Goal: Use online tool/utility: Utilize a website feature to perform a specific function

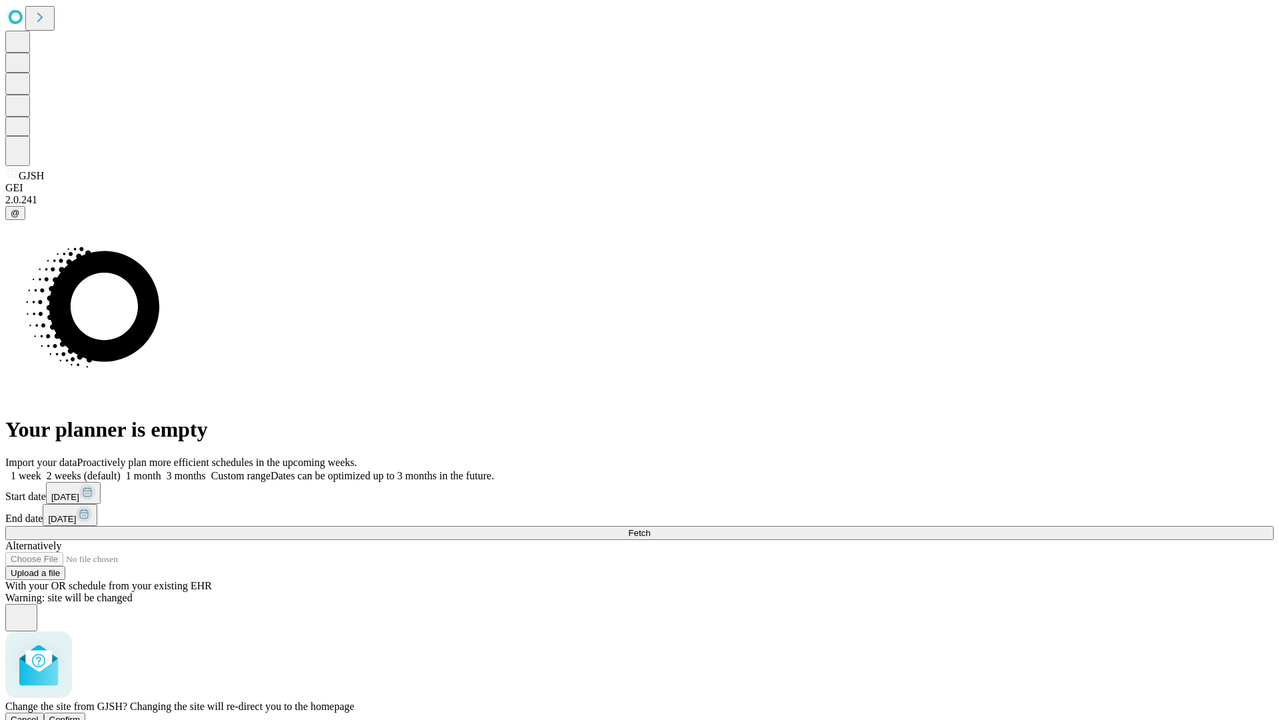
click at [81, 714] on span "Confirm" at bounding box center [64, 719] width 31 height 10
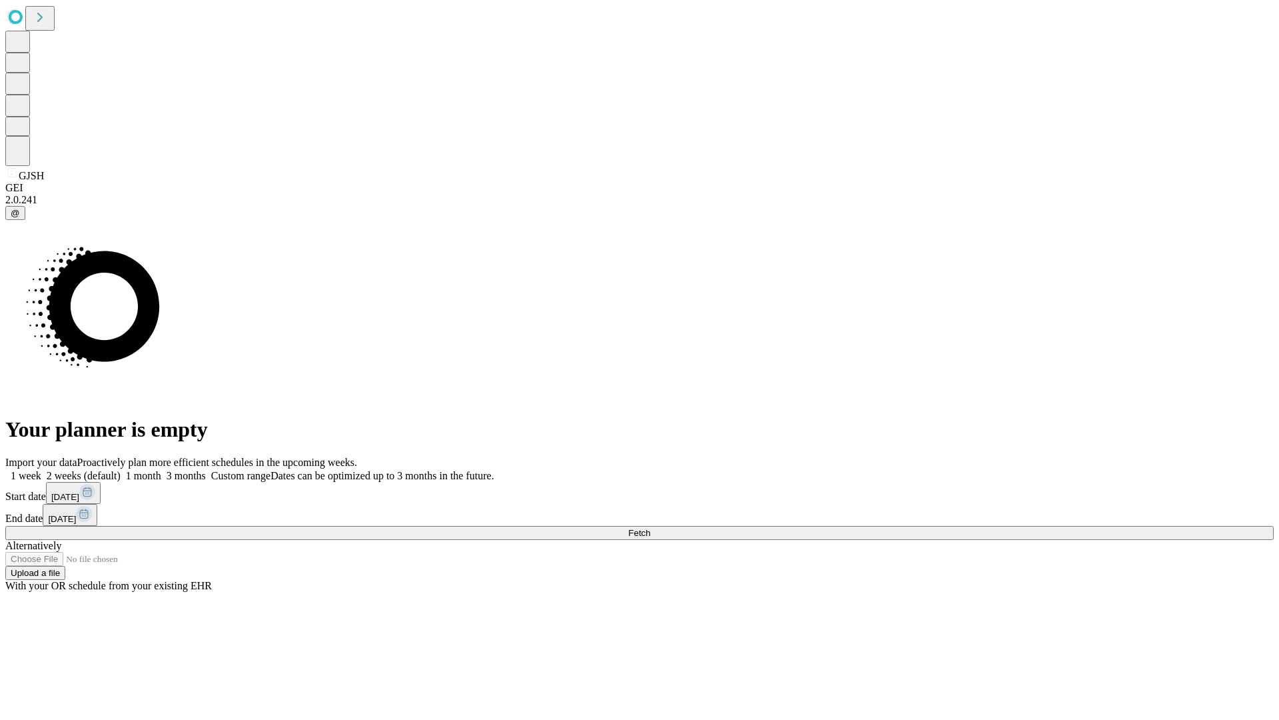
click at [41, 470] on label "1 week" at bounding box center [23, 475] width 36 height 11
click at [650, 528] on span "Fetch" at bounding box center [639, 533] width 22 height 10
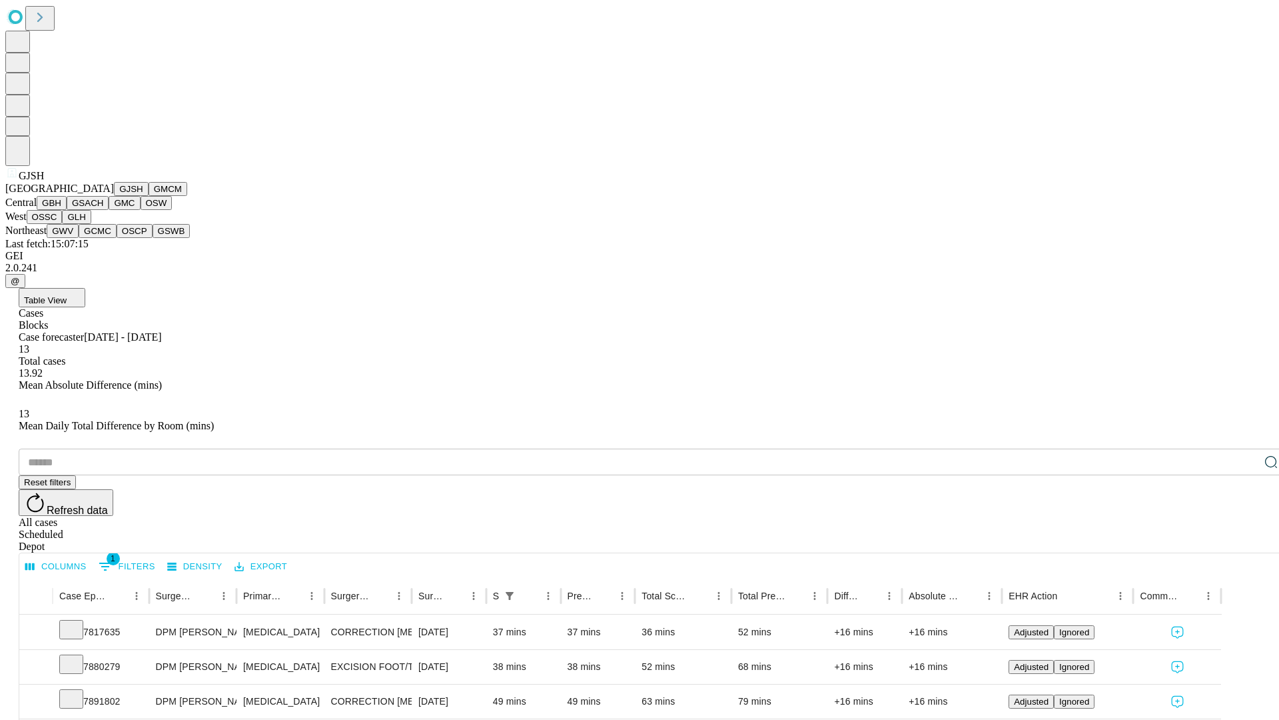
click at [149, 196] on button "GMCM" at bounding box center [168, 189] width 39 height 14
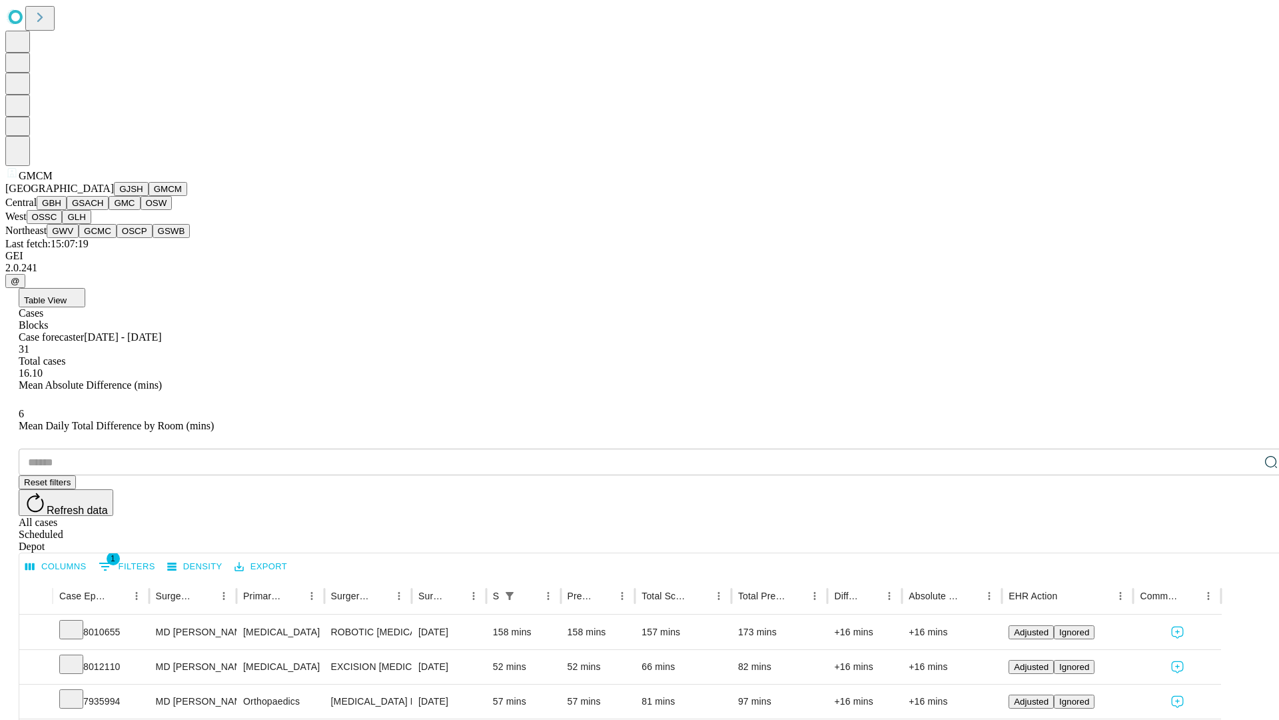
click at [67, 210] on button "GBH" at bounding box center [52, 203] width 30 height 14
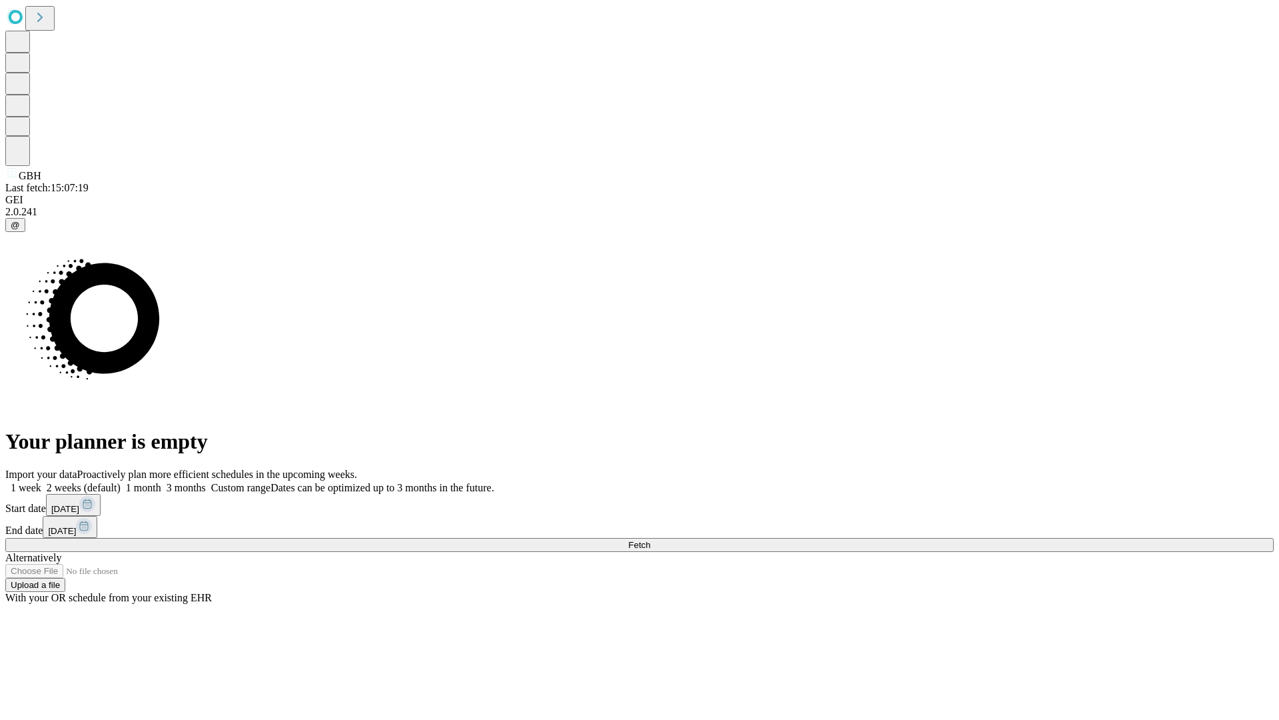
click at [41, 482] on label "1 week" at bounding box center [23, 487] width 36 height 11
click at [650, 540] on span "Fetch" at bounding box center [639, 545] width 22 height 10
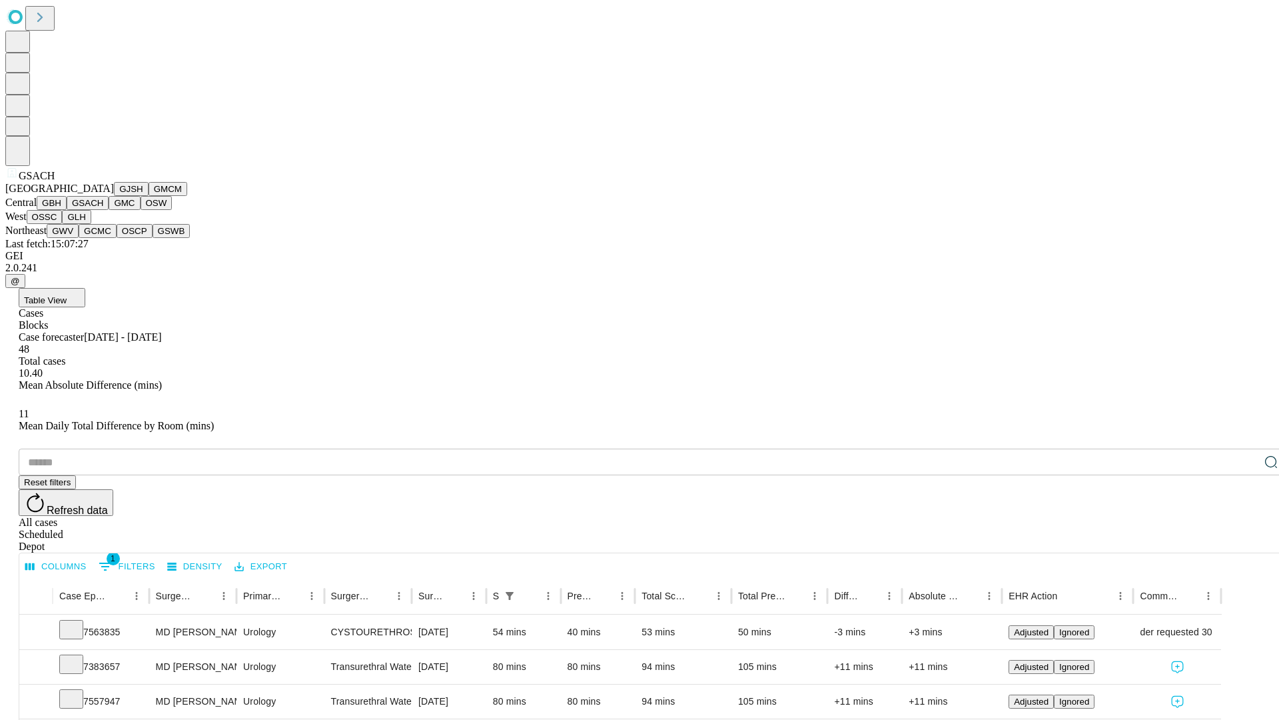
click at [109, 210] on button "GMC" at bounding box center [124, 203] width 31 height 14
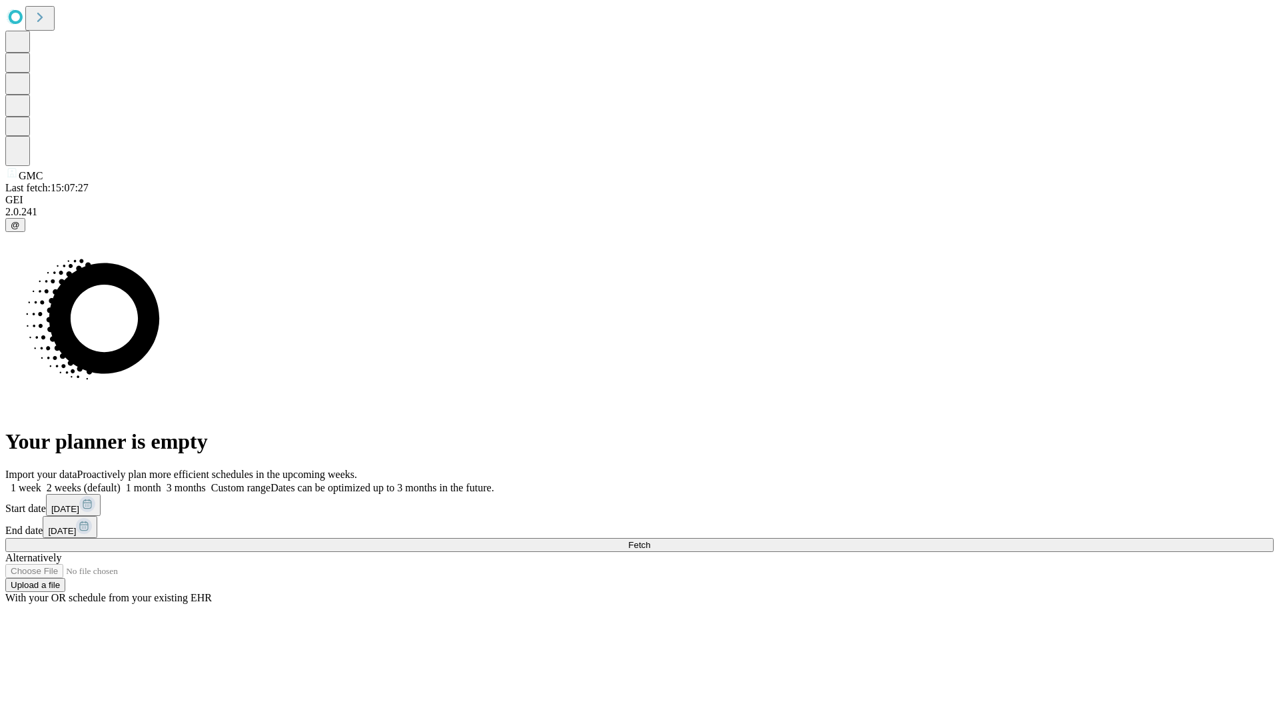
click at [41, 482] on label "1 week" at bounding box center [23, 487] width 36 height 11
click at [650, 540] on span "Fetch" at bounding box center [639, 545] width 22 height 10
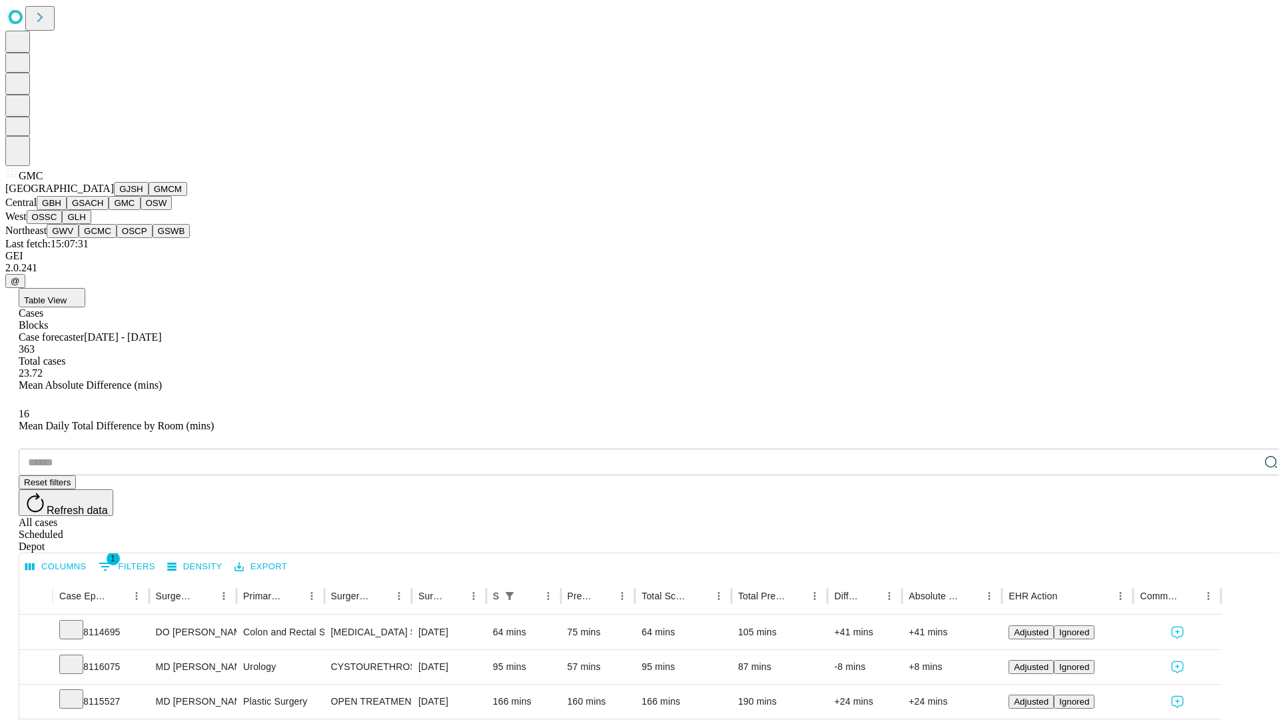
click at [141, 210] on button "OSW" at bounding box center [157, 203] width 32 height 14
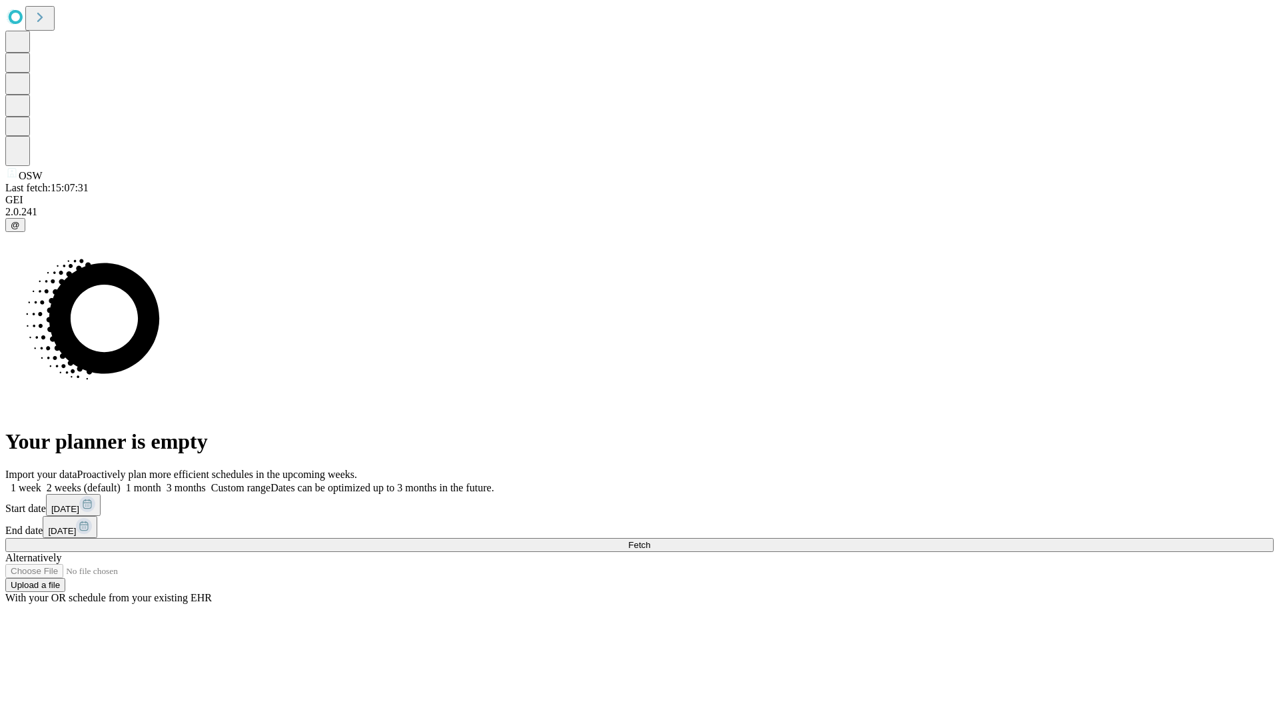
click at [41, 482] on label "1 week" at bounding box center [23, 487] width 36 height 11
click at [650, 540] on span "Fetch" at bounding box center [639, 545] width 22 height 10
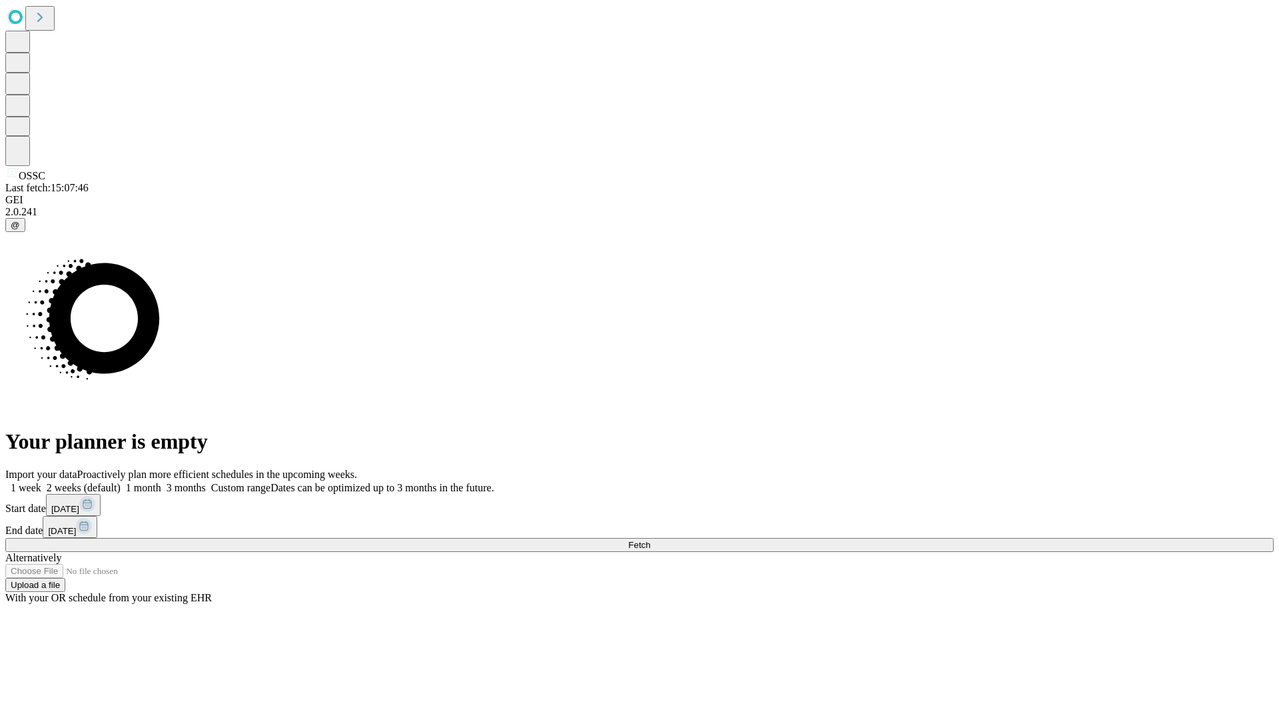
click at [650, 540] on span "Fetch" at bounding box center [639, 545] width 22 height 10
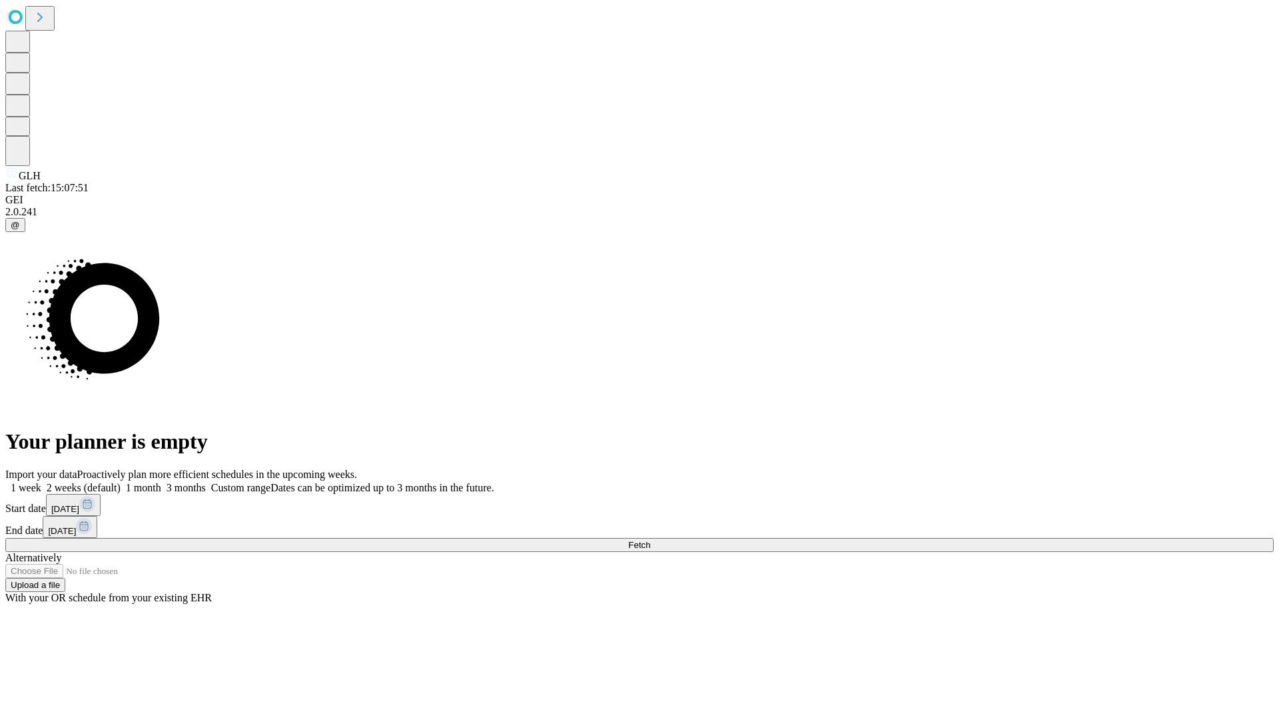
click at [41, 482] on label "1 week" at bounding box center [23, 487] width 36 height 11
click at [650, 540] on span "Fetch" at bounding box center [639, 545] width 22 height 10
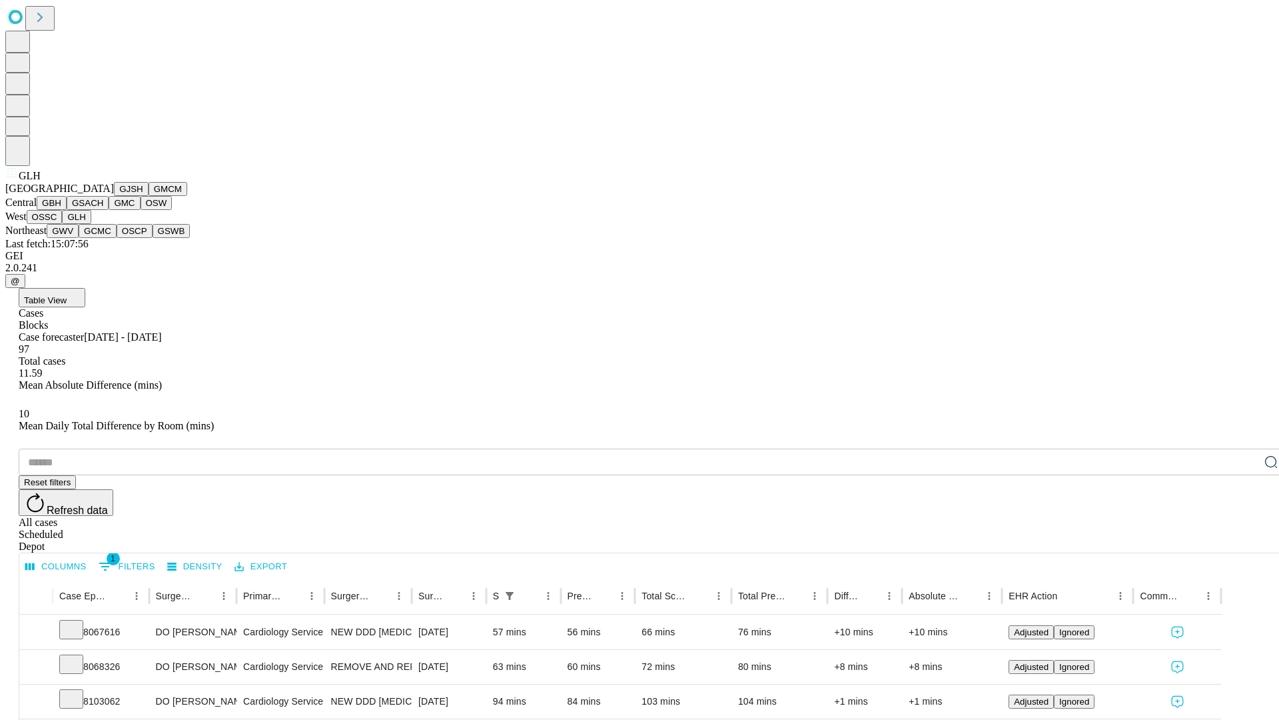
click at [79, 238] on button "GWV" at bounding box center [63, 231] width 32 height 14
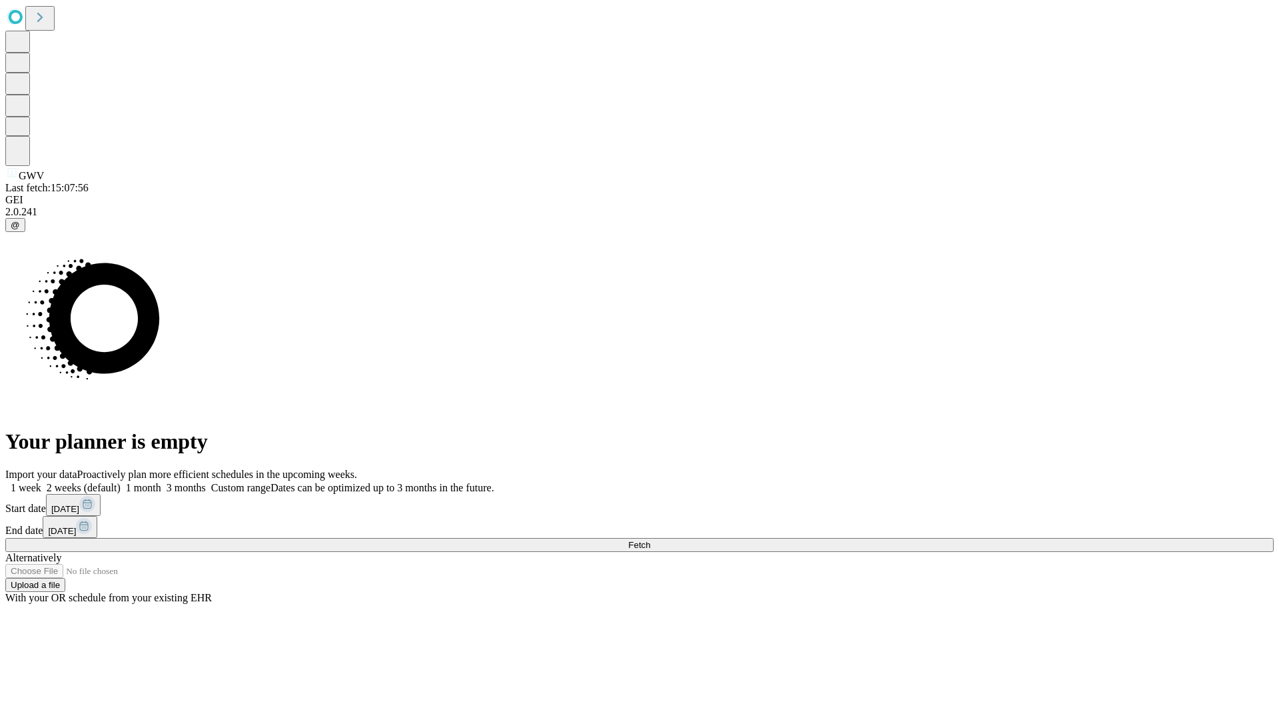
click at [41, 482] on label "1 week" at bounding box center [23, 487] width 36 height 11
click at [650, 540] on span "Fetch" at bounding box center [639, 545] width 22 height 10
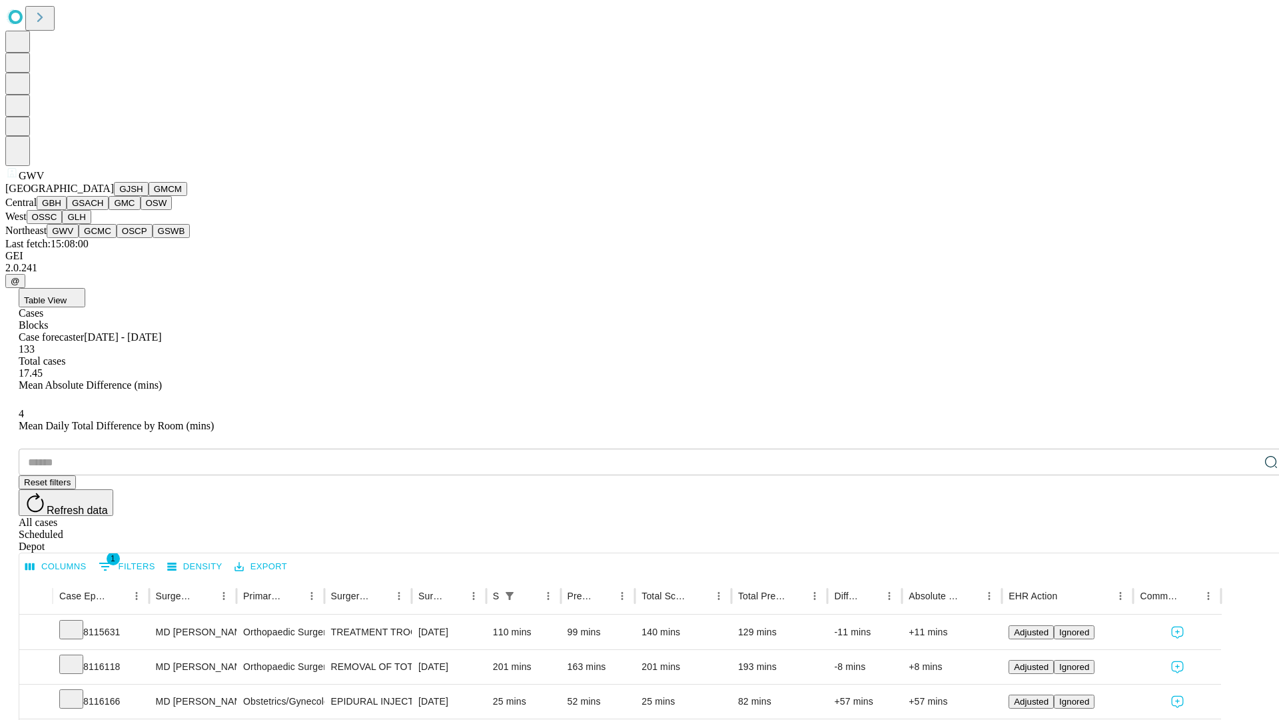
click at [103, 238] on button "GCMC" at bounding box center [98, 231] width 38 height 14
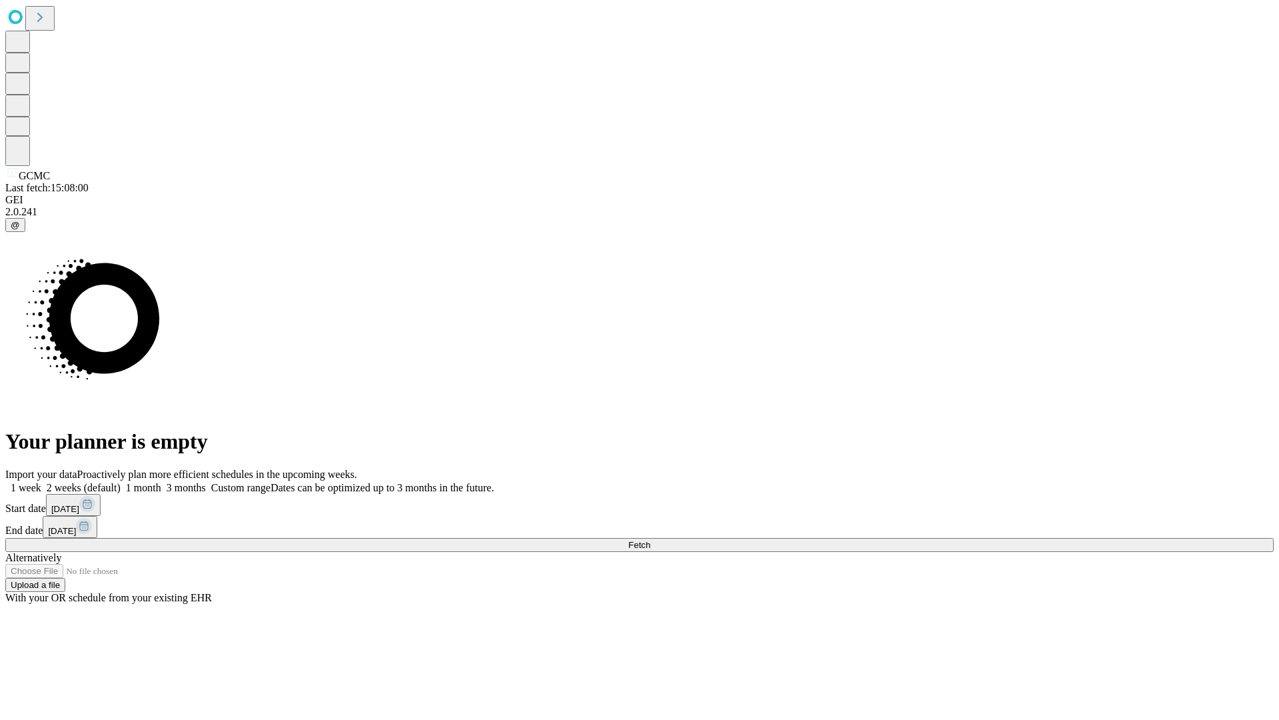
click at [650, 540] on span "Fetch" at bounding box center [639, 545] width 22 height 10
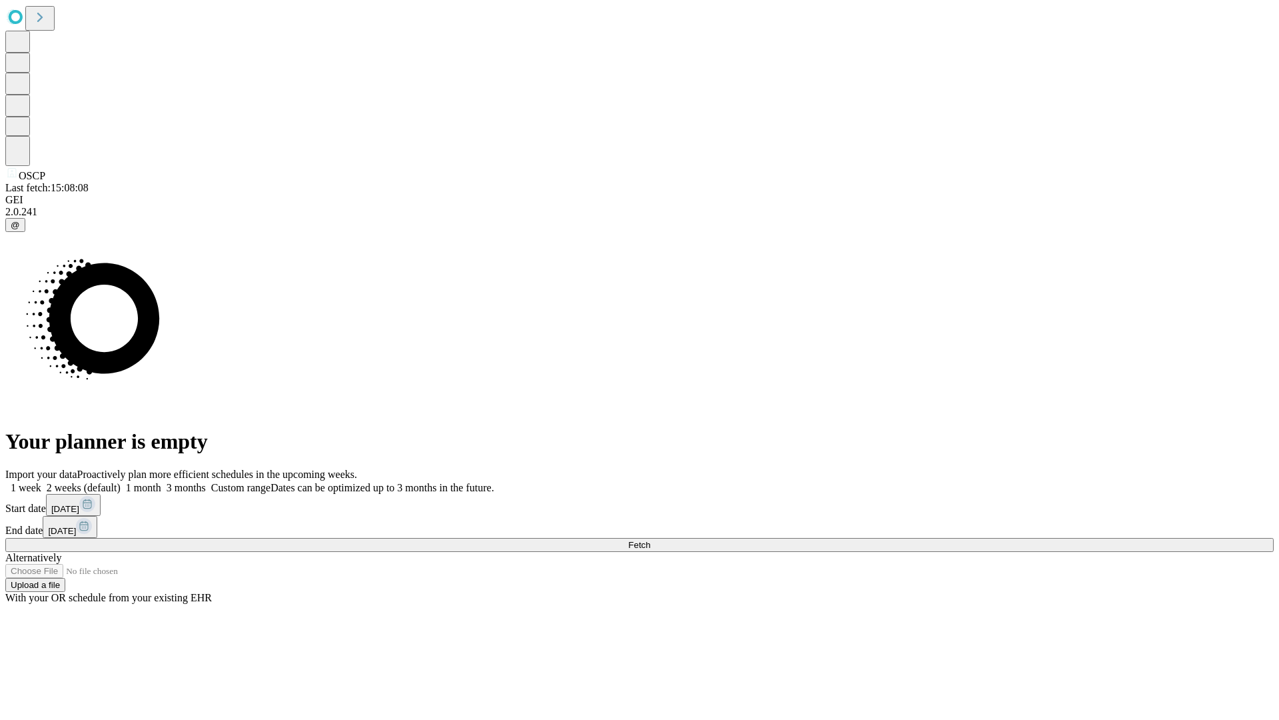
click at [41, 482] on label "1 week" at bounding box center [23, 487] width 36 height 11
click at [650, 540] on span "Fetch" at bounding box center [639, 545] width 22 height 10
